Goal: Check status: Check status

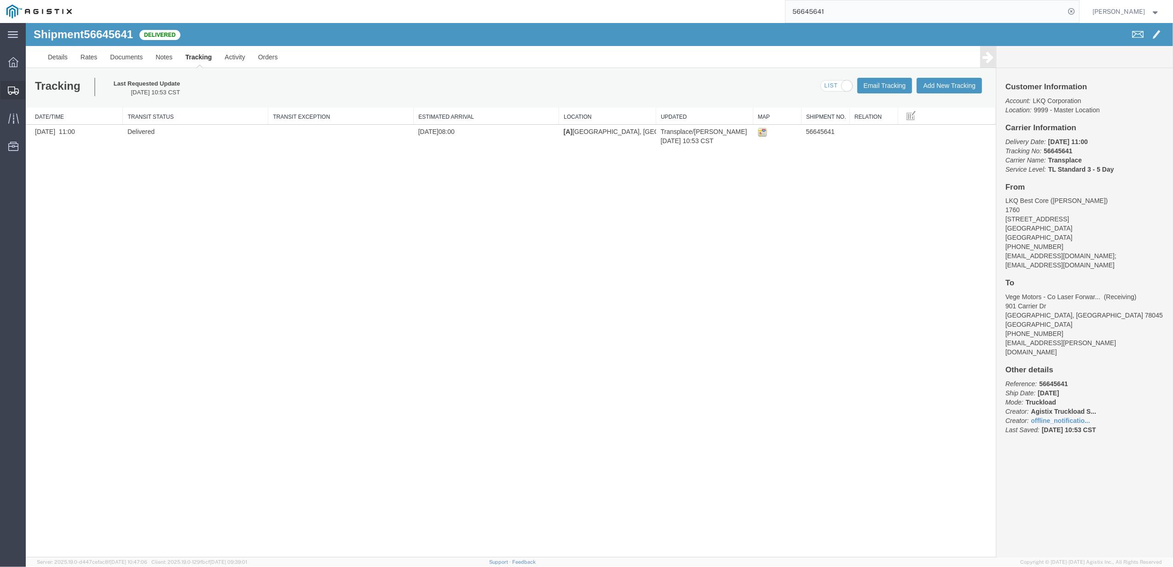
click at [21, 90] on div at bounding box center [13, 90] width 26 height 18
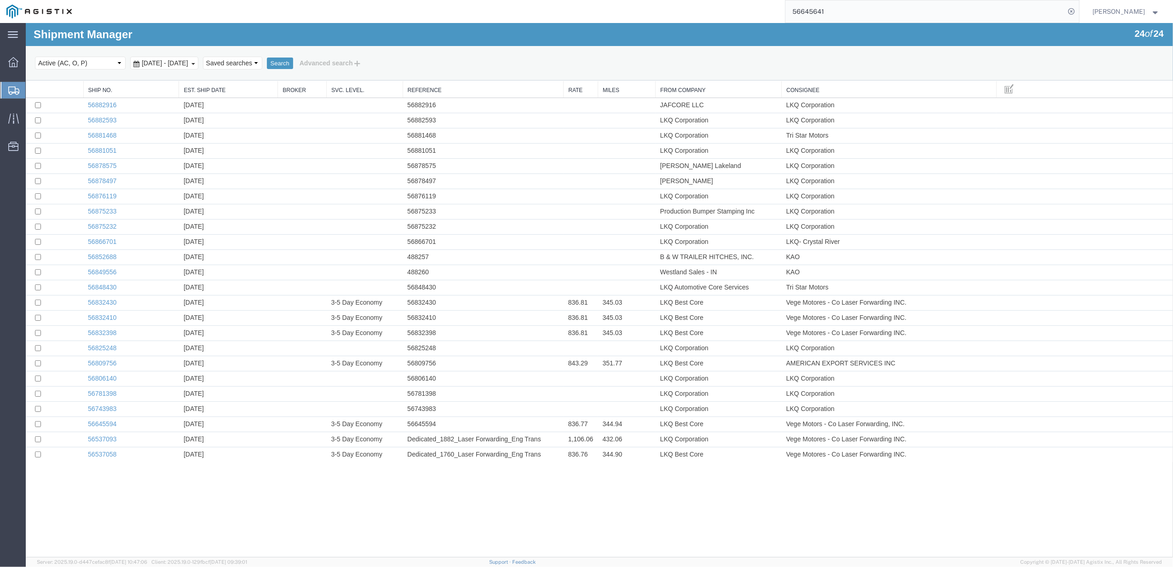
click at [180, 65] on span "[DATE] - [DATE]" at bounding box center [164, 62] width 51 height 7
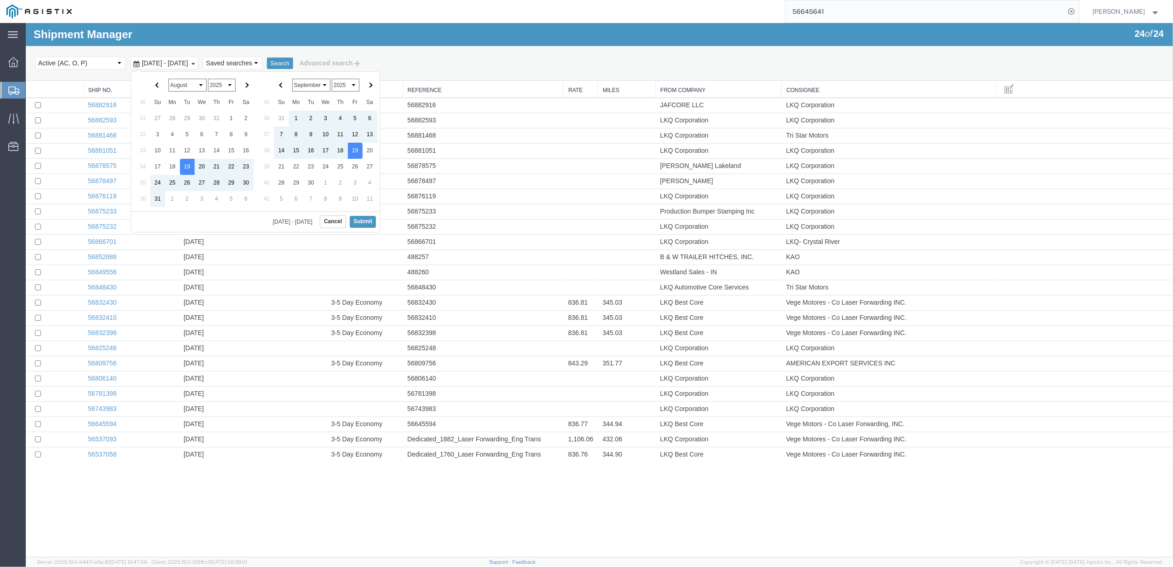
drag, startPoint x: 260, startPoint y: 84, endPoint x: 249, endPoint y: 84, distance: 11.0
click at [260, 84] on th at bounding box center [267, 85] width 15 height 18
click at [249, 84] on th at bounding box center [246, 85] width 15 height 18
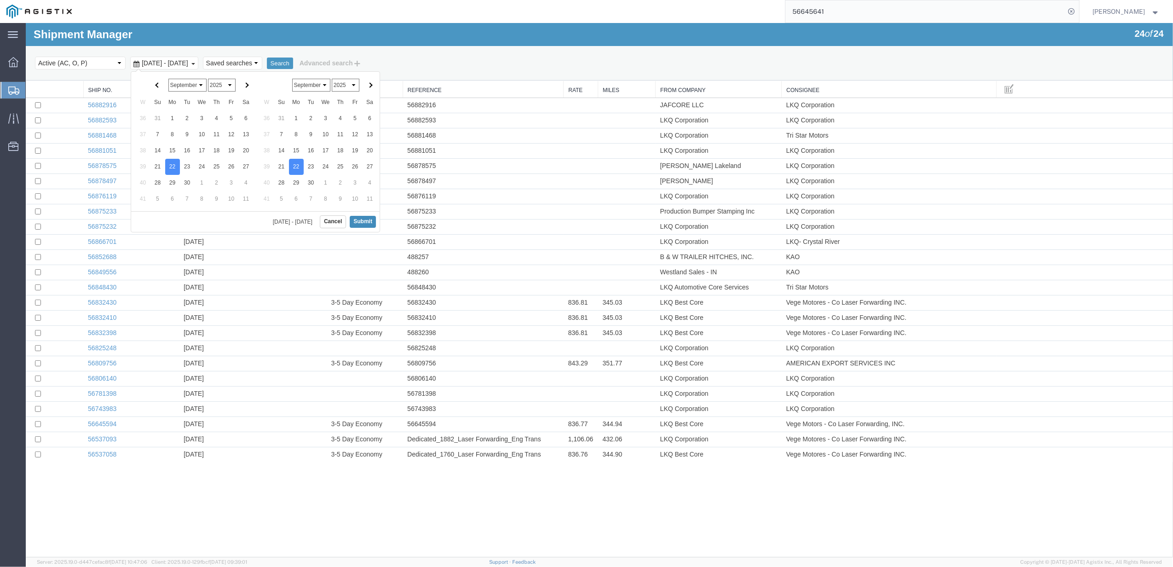
click at [361, 225] on button "Submit" at bounding box center [363, 222] width 26 height 12
click at [293, 64] on button "Search" at bounding box center [280, 64] width 26 height 12
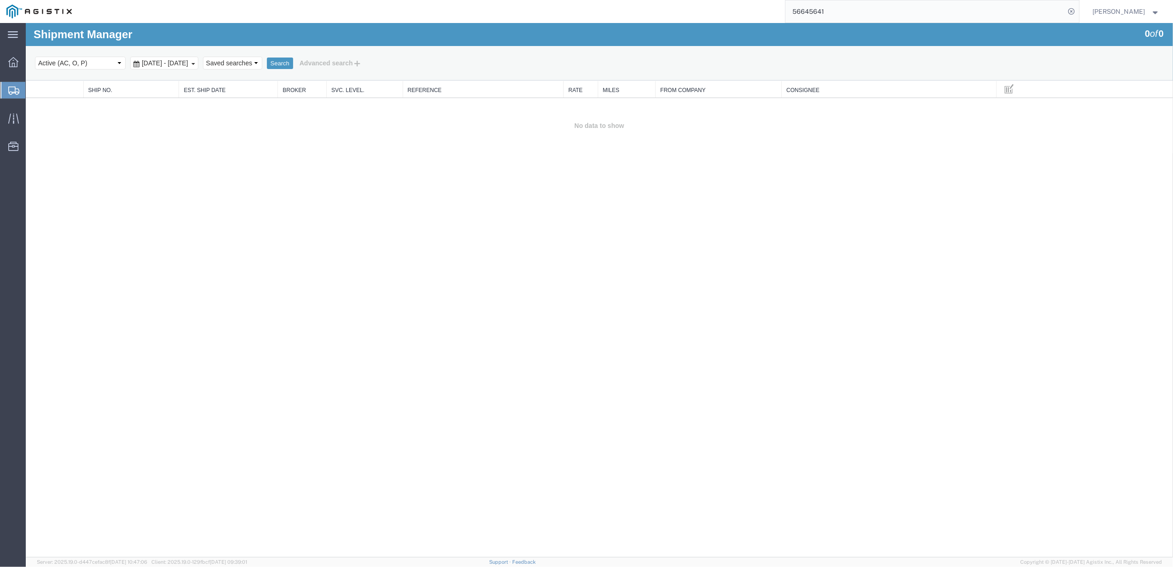
click at [214, 70] on div "Select status Active (AC, O, P) All Approved Awaiting Confirmation (AC) Booked …" at bounding box center [599, 63] width 1129 height 16
click at [198, 67] on div "[DATE] - [DATE]" at bounding box center [164, 63] width 68 height 13
click at [362, 224] on button "Submit" at bounding box center [363, 222] width 26 height 12
click at [293, 59] on button "Search" at bounding box center [280, 64] width 26 height 12
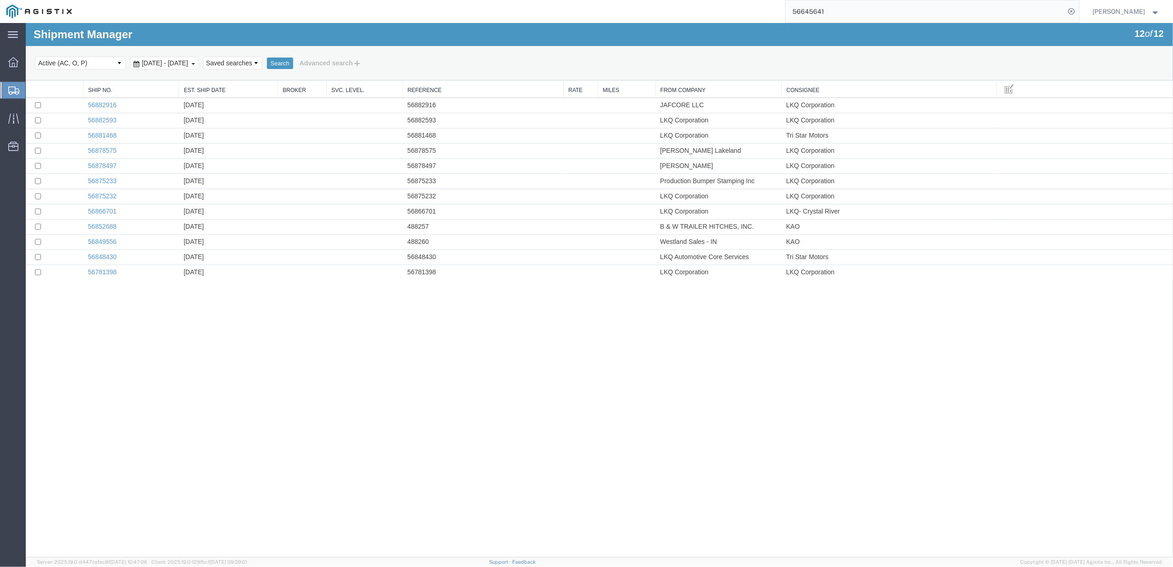
click at [711, 89] on link "From Company" at bounding box center [718, 91] width 116 height 8
click at [93, 62] on select "Select status Active (AC, O, P) All Approved Awaiting Confirmation (AC) Booked …" at bounding box center [80, 63] width 91 height 13
select select "BOOK"
click at [35, 57] on select "Select status Active (AC, O, P) All Approved Awaiting Confirmation (AC) Booked …" at bounding box center [80, 63] width 91 height 13
click at [293, 63] on button "Search" at bounding box center [280, 64] width 26 height 12
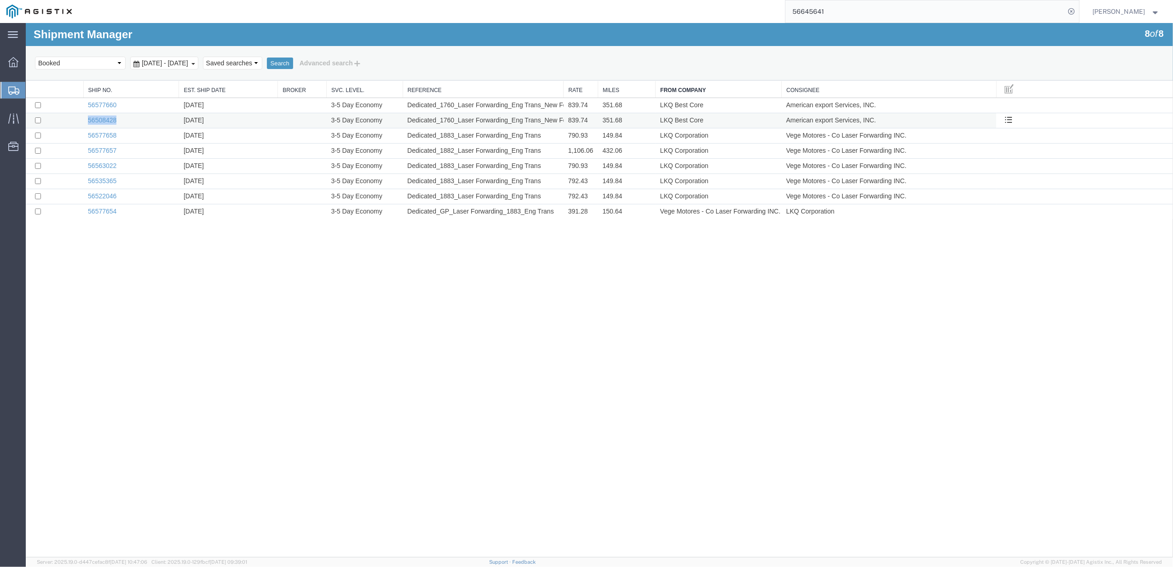
drag, startPoint x: 122, startPoint y: 126, endPoint x: 69, endPoint y: 120, distance: 54.2
click at [69, 120] on tr "56508428 [DATE] 3-5 Day Economy Dedicated_1760_Laser Forwarding_Eng Trans_New F…" at bounding box center [599, 120] width 1147 height 15
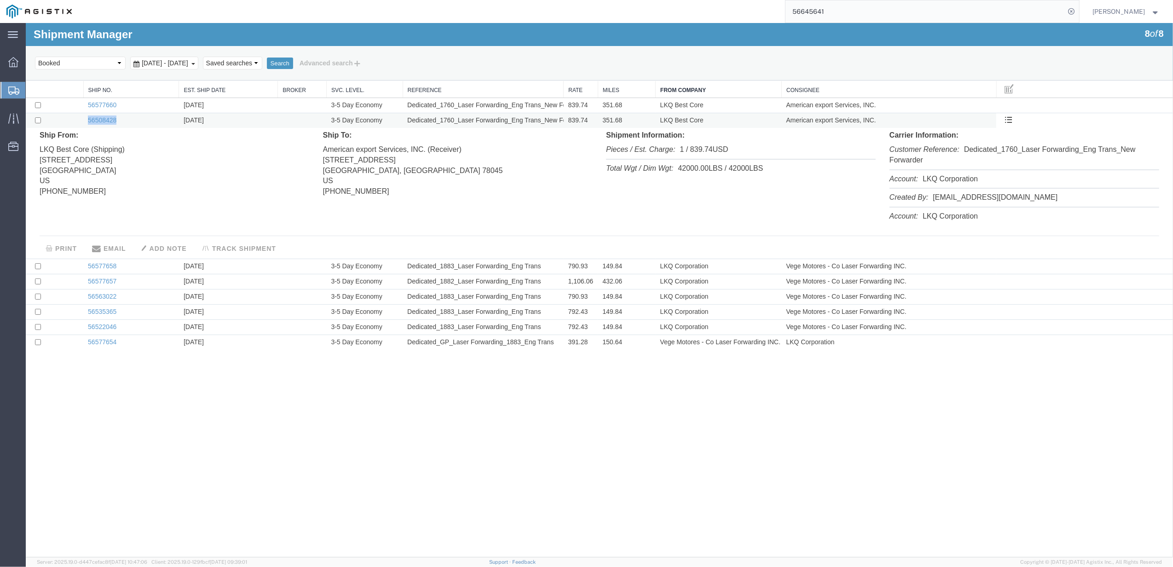
copy tr "56508428"
drag, startPoint x: 129, startPoint y: 106, endPoint x: 86, endPoint y: 104, distance: 43.3
click at [86, 104] on td "56577660" at bounding box center [131, 105] width 96 height 15
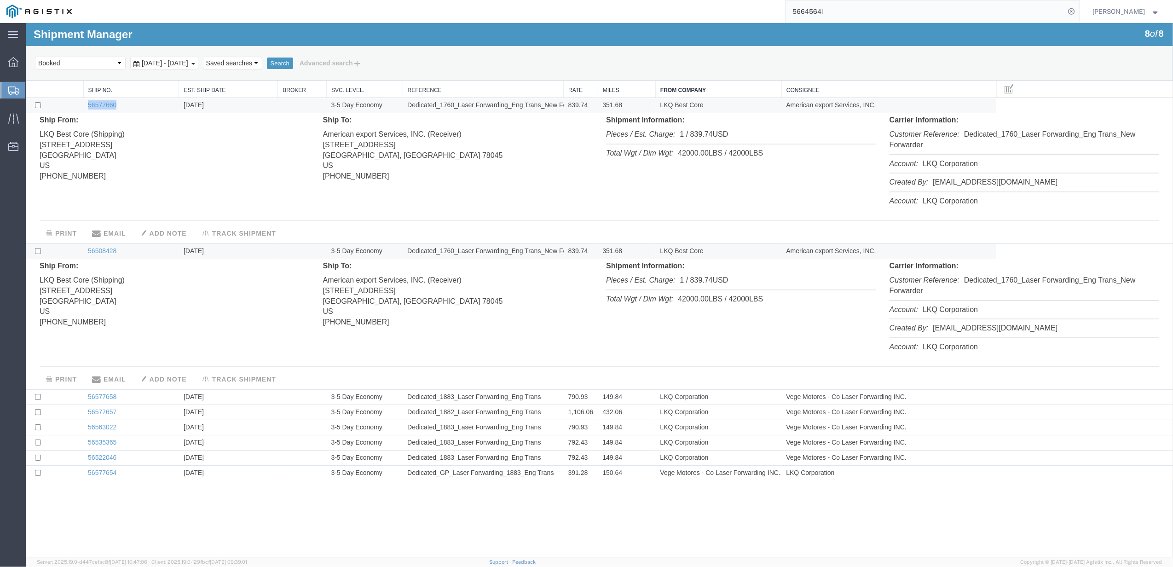
copy link "56577660"
click at [468, 413] on td "Dedicated_1882_Laser Forwarding_Eng Trans" at bounding box center [483, 412] width 161 height 15
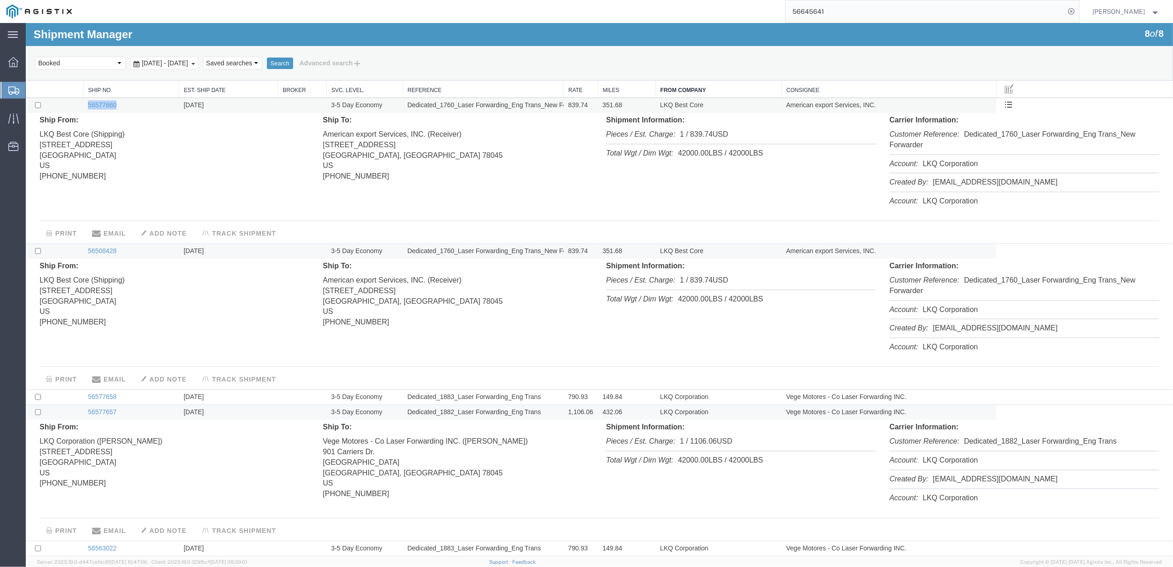
drag, startPoint x: 135, startPoint y: 105, endPoint x: 78, endPoint y: 101, distance: 57.2
click at [78, 101] on tr "56577660 [DATE] 3-5 Day Economy Dedicated_1760_Laser Forwarding_Eng Trans_New F…" at bounding box center [599, 105] width 1147 height 15
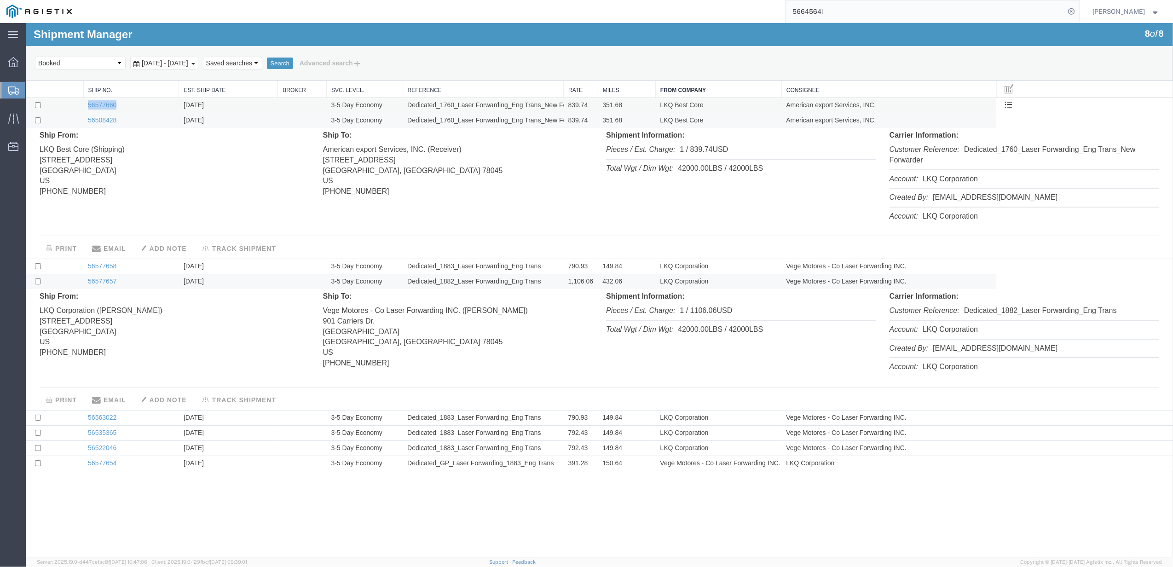
copy tr "56577660"
click at [237, 102] on td "[DATE]" at bounding box center [228, 105] width 99 height 15
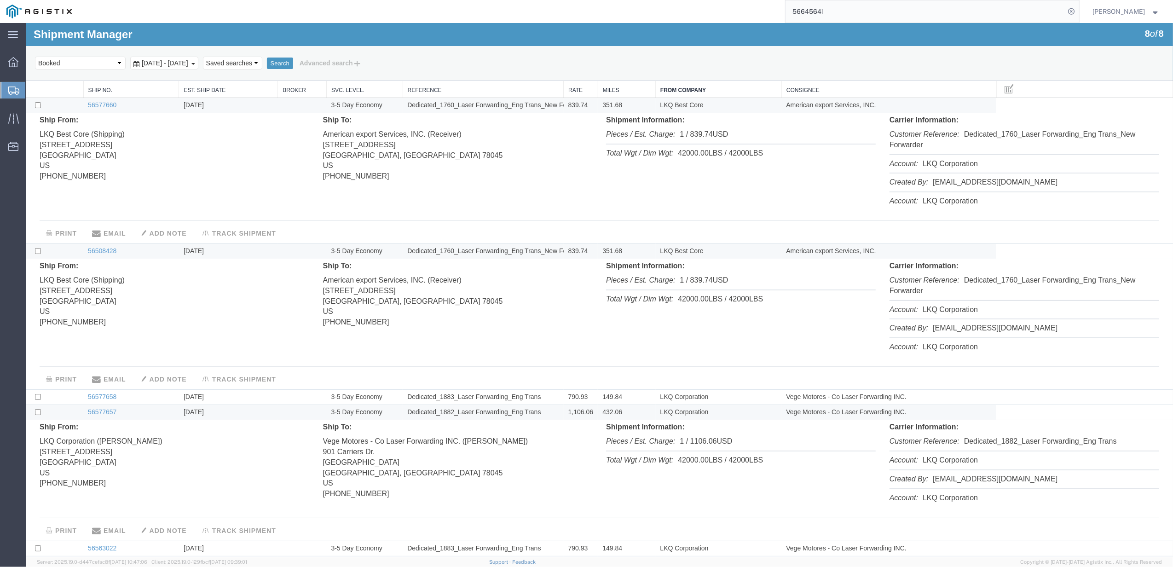
scroll to position [54, 0]
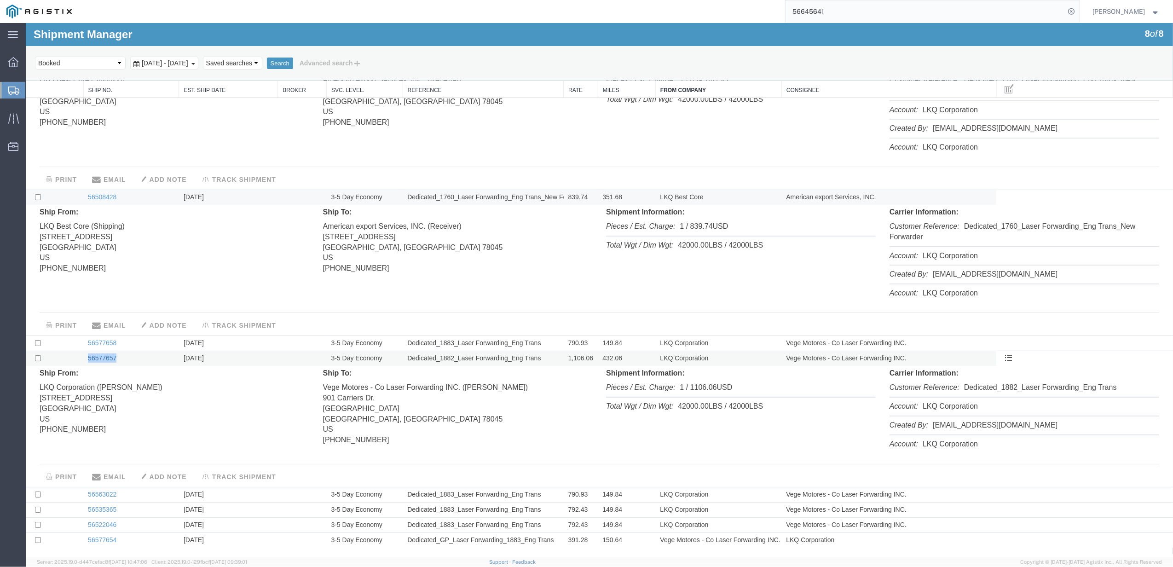
drag, startPoint x: 121, startPoint y: 357, endPoint x: 87, endPoint y: 358, distance: 33.6
click at [87, 358] on td "56577657" at bounding box center [131, 358] width 96 height 15
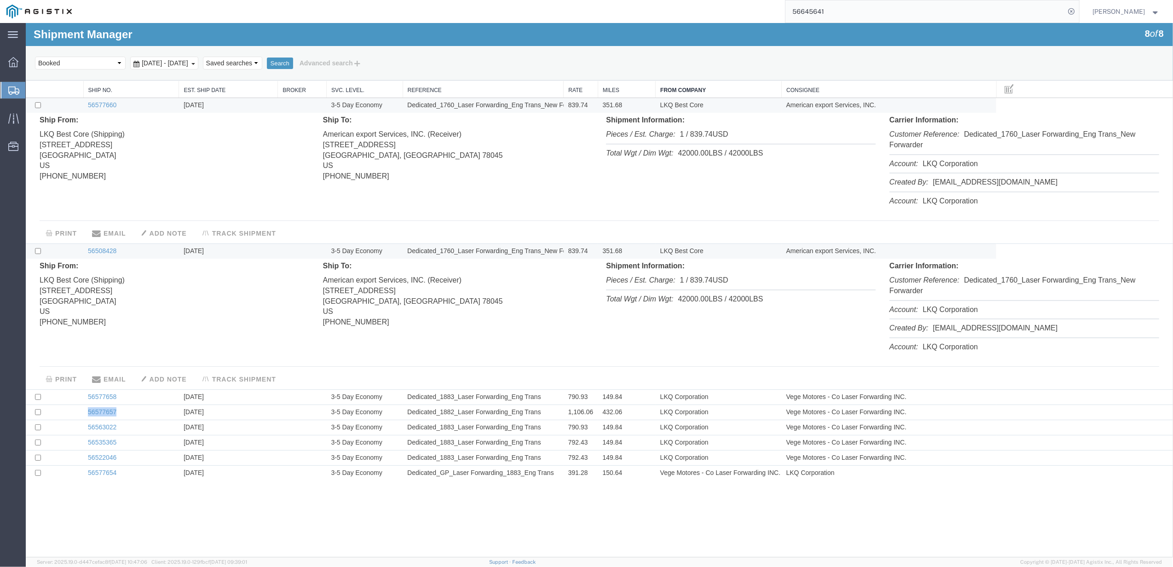
scroll to position [0, 0]
copy link "56577657"
click at [518, 414] on td "Dedicated_1882_Laser Forwarding_Eng Trans" at bounding box center [483, 412] width 161 height 15
